Goal: Information Seeking & Learning: Learn about a topic

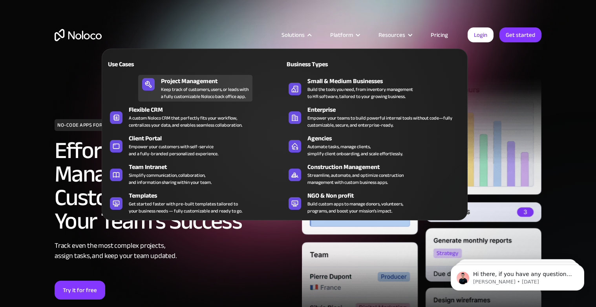
click at [211, 86] on div "Keep track of customers, users, or leads with a fully customizable Noloco back …" at bounding box center [205, 93] width 88 height 14
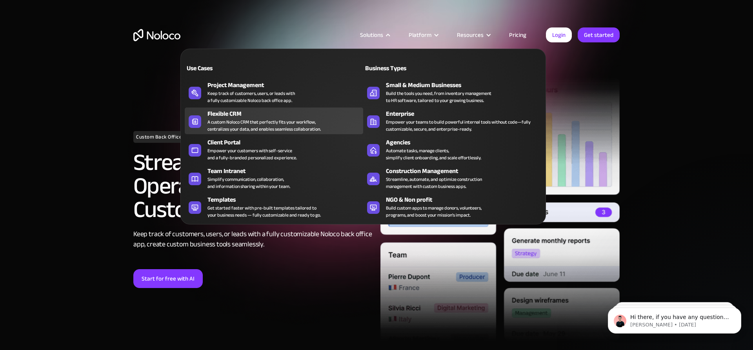
click at [264, 111] on div "Flexible CRM" at bounding box center [287, 113] width 159 height 9
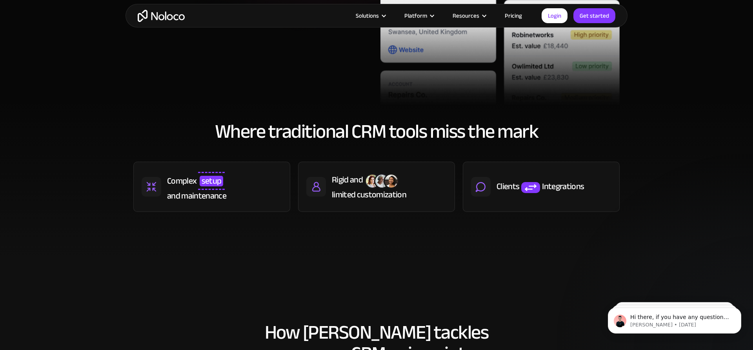
scroll to position [297, 0]
